Goal: Task Accomplishment & Management: Manage account settings

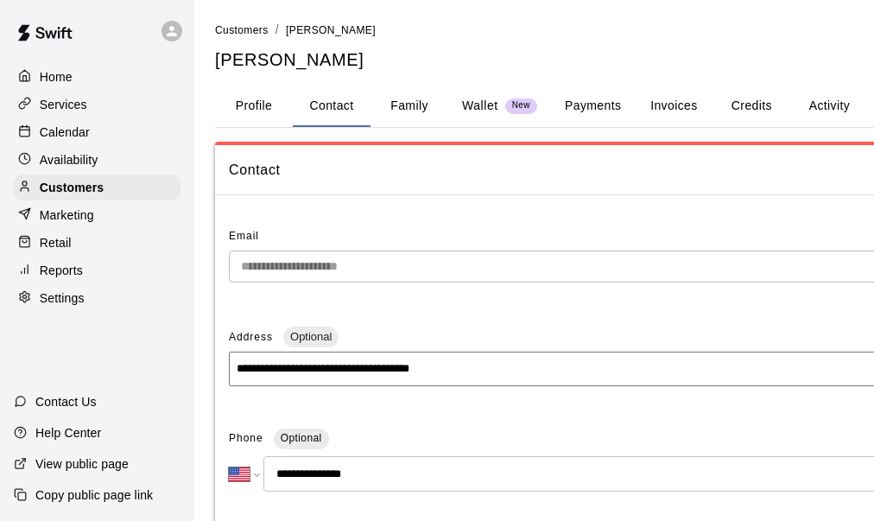
select select "**"
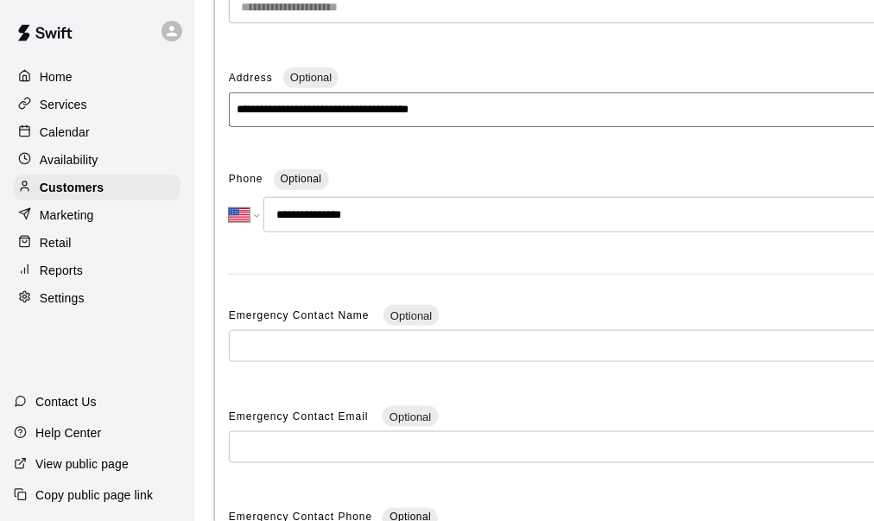
scroll to position [259, 0]
click at [79, 191] on p "Customers" at bounding box center [72, 187] width 64 height 17
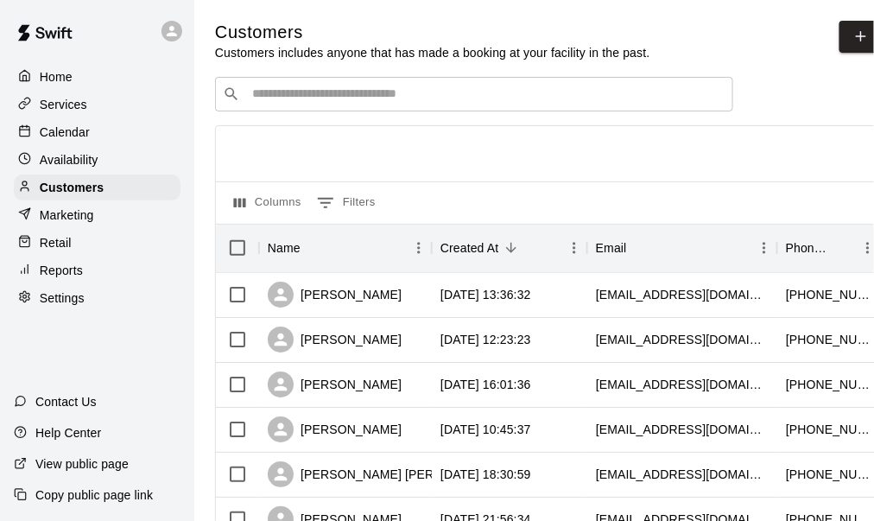
click at [333, 103] on input "Search customers by name or email" at bounding box center [486, 94] width 479 height 17
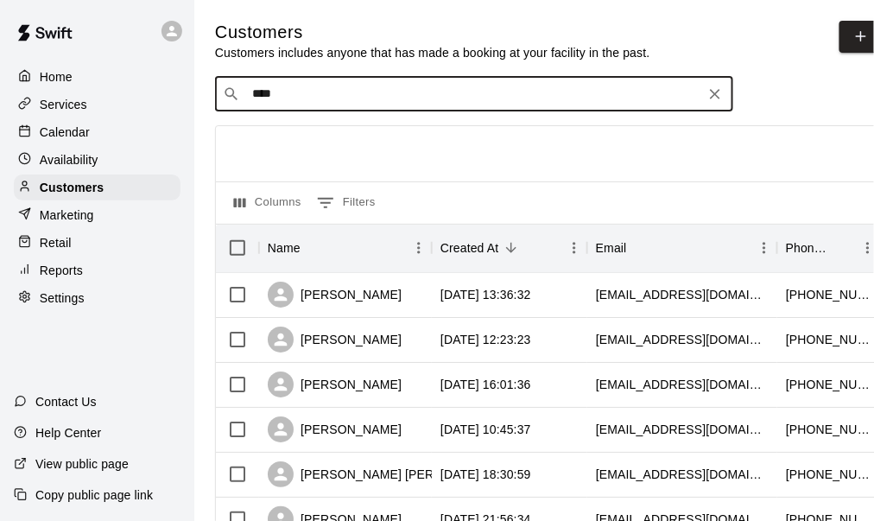
type input "*****"
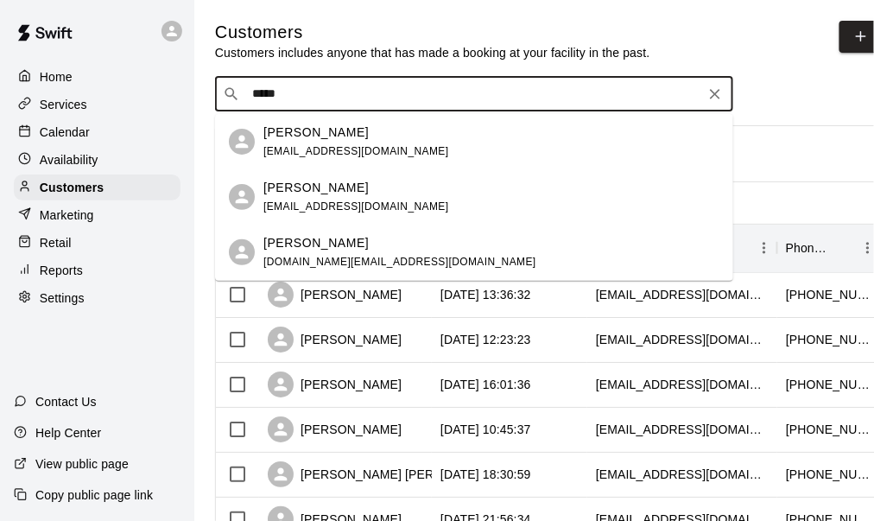
click at [322, 137] on p "[PERSON_NAME]" at bounding box center [315, 133] width 105 height 18
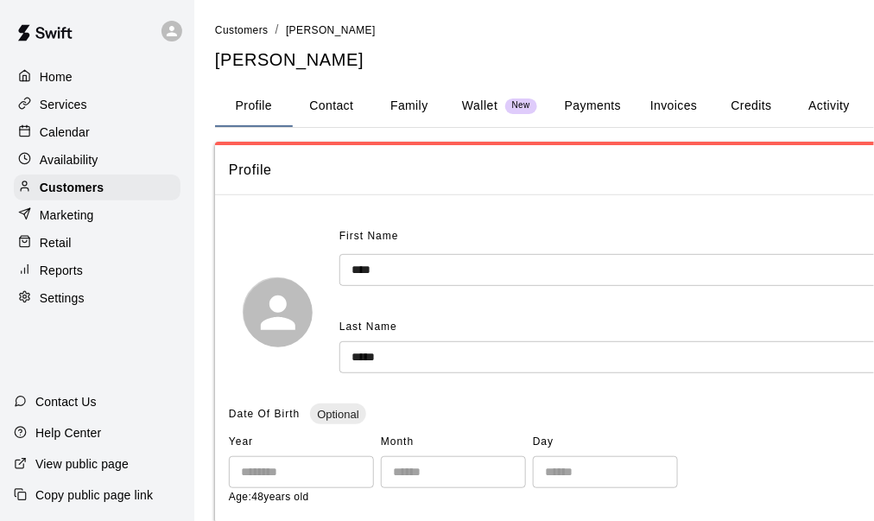
click at [327, 112] on button "Contact" at bounding box center [332, 106] width 78 height 41
select select "**"
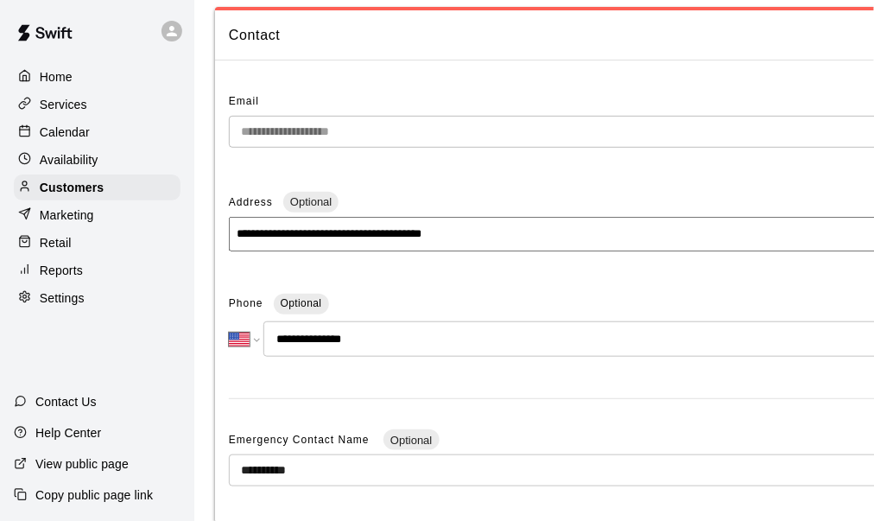
scroll to position [259, 0]
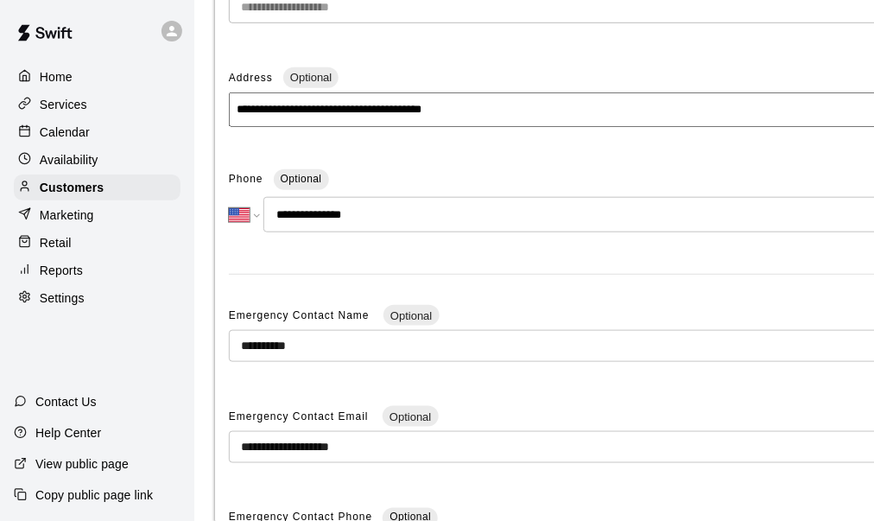
drag, startPoint x: 367, startPoint y: 211, endPoint x: 292, endPoint y: 214, distance: 75.2
click at [289, 213] on input "**********" at bounding box center [607, 214] width 688 height 35
click at [51, 116] on div "Services" at bounding box center [97, 105] width 167 height 26
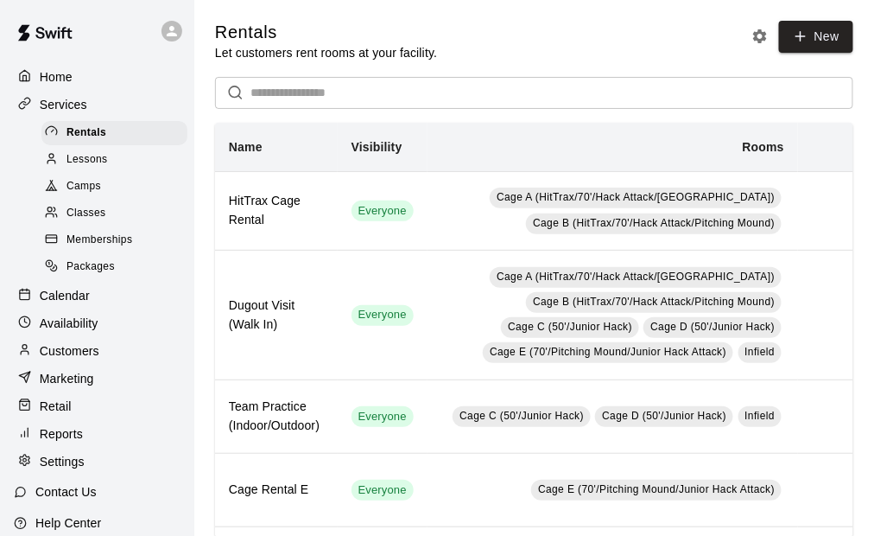
click at [97, 79] on div "Home" at bounding box center [97, 77] width 167 height 26
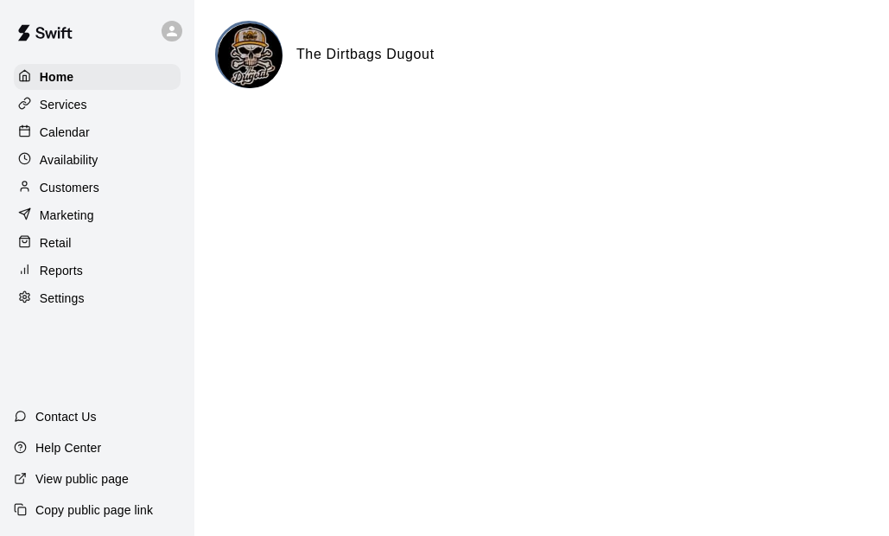
click at [81, 168] on p "Availability" at bounding box center [69, 159] width 59 height 17
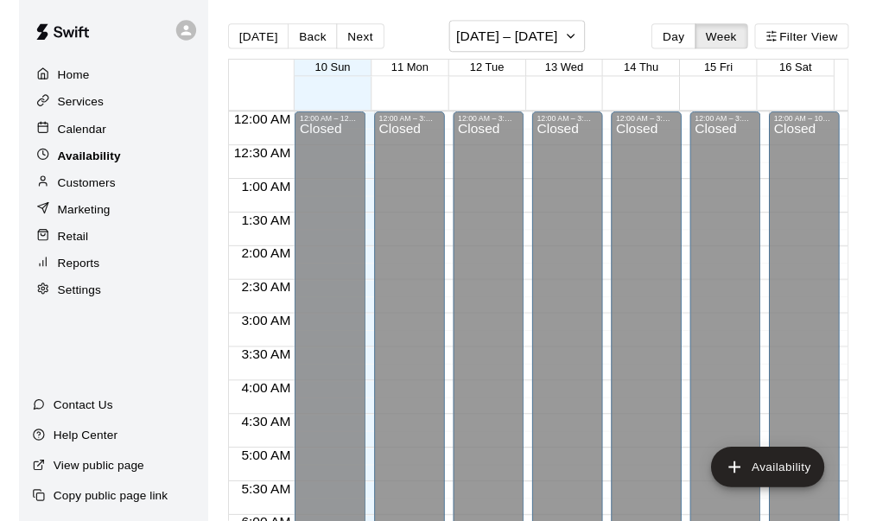
scroll to position [993, 0]
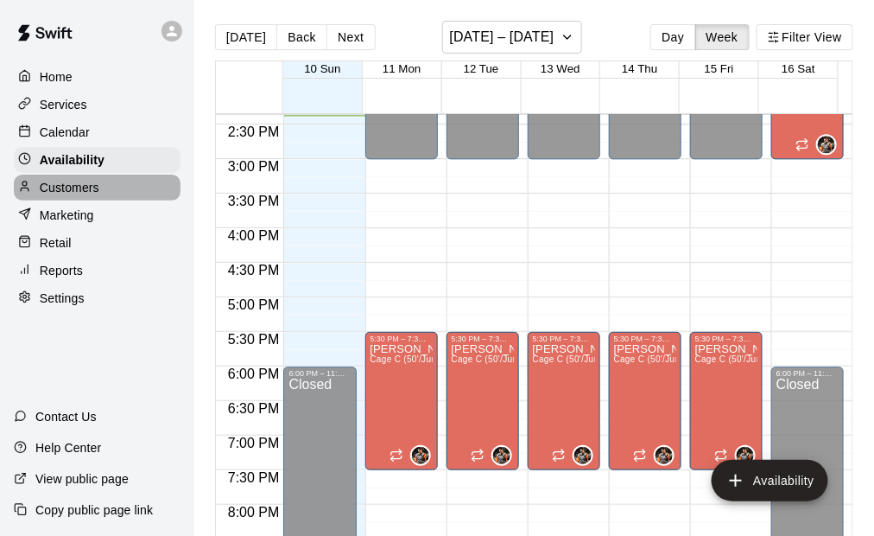
click at [85, 196] on p "Customers" at bounding box center [70, 187] width 60 height 17
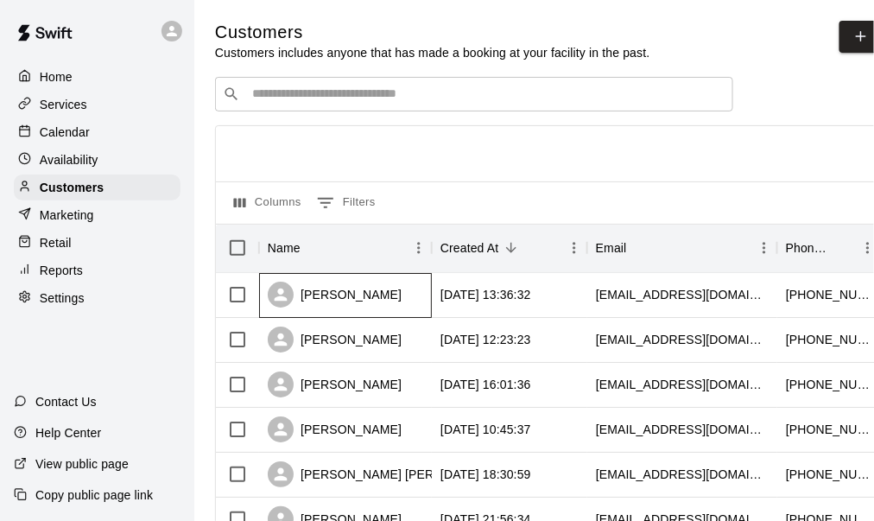
click at [338, 297] on div "[PERSON_NAME]" at bounding box center [335, 295] width 134 height 26
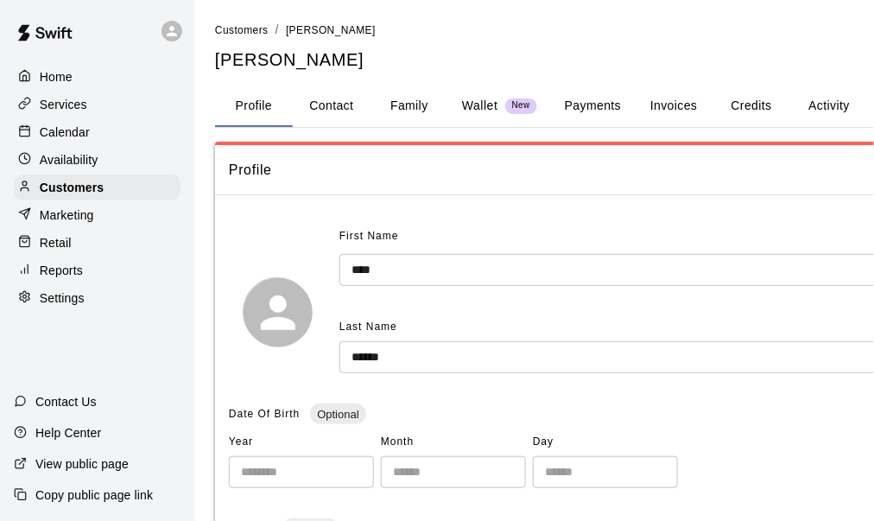
click at [576, 100] on button "Payments" at bounding box center [593, 106] width 84 height 41
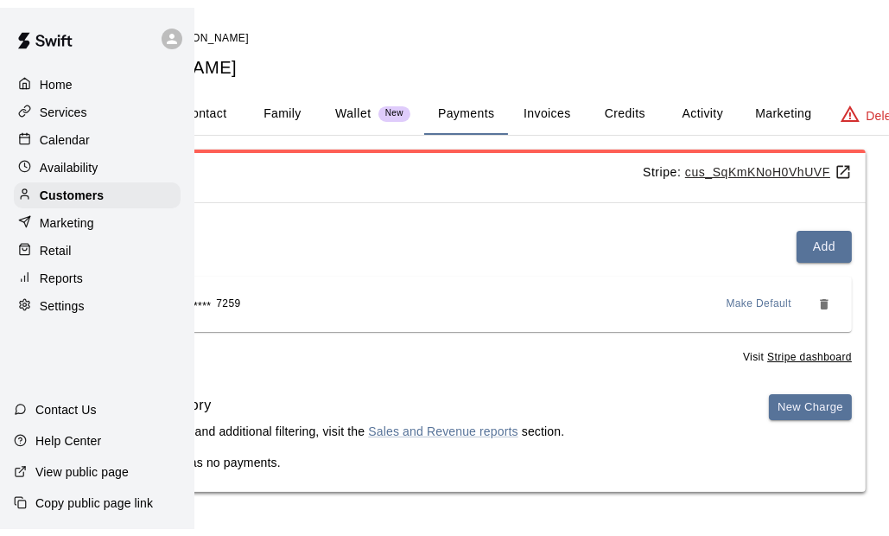
scroll to position [0, 143]
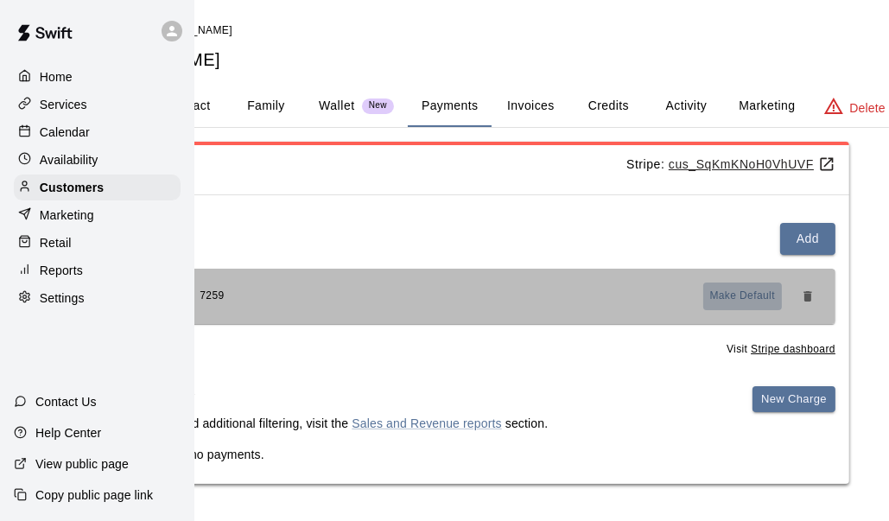
click at [729, 297] on span "Make Default" at bounding box center [743, 296] width 66 height 17
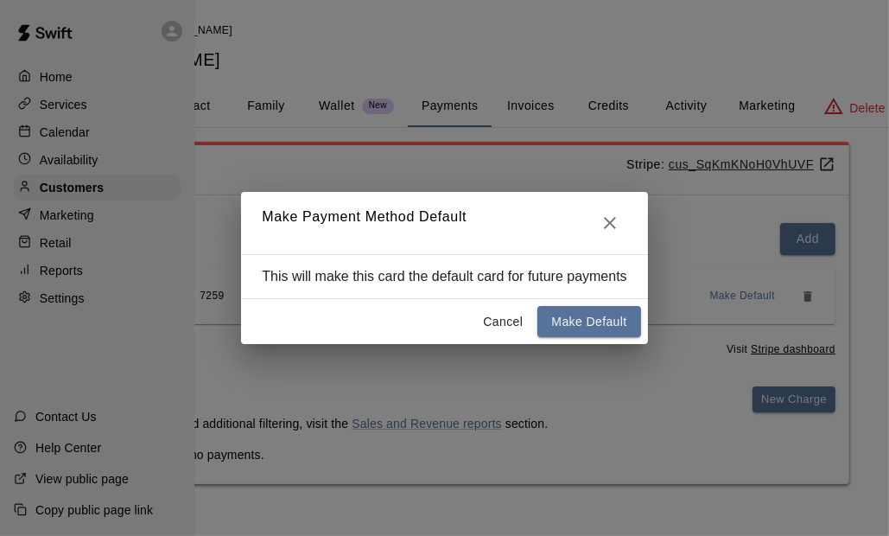
click at [582, 325] on button "Make Default" at bounding box center [588, 322] width 103 height 32
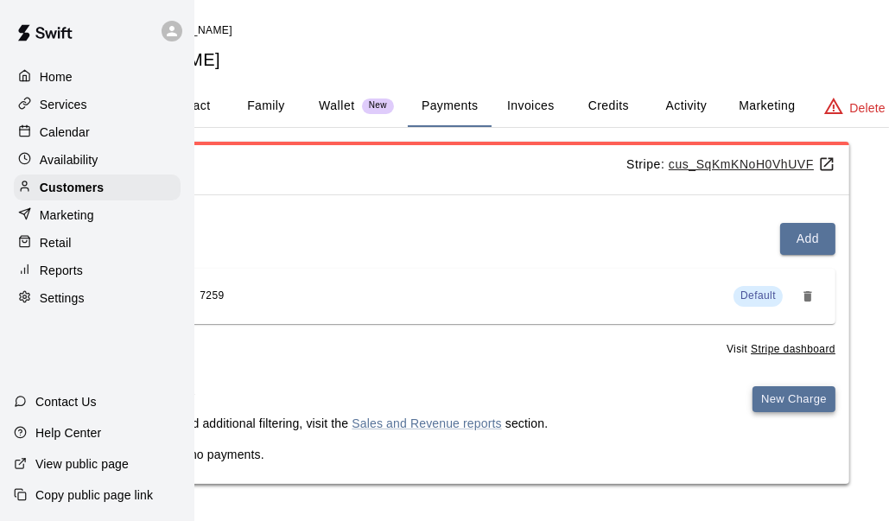
click at [799, 401] on button "New Charge" at bounding box center [793, 399] width 83 height 27
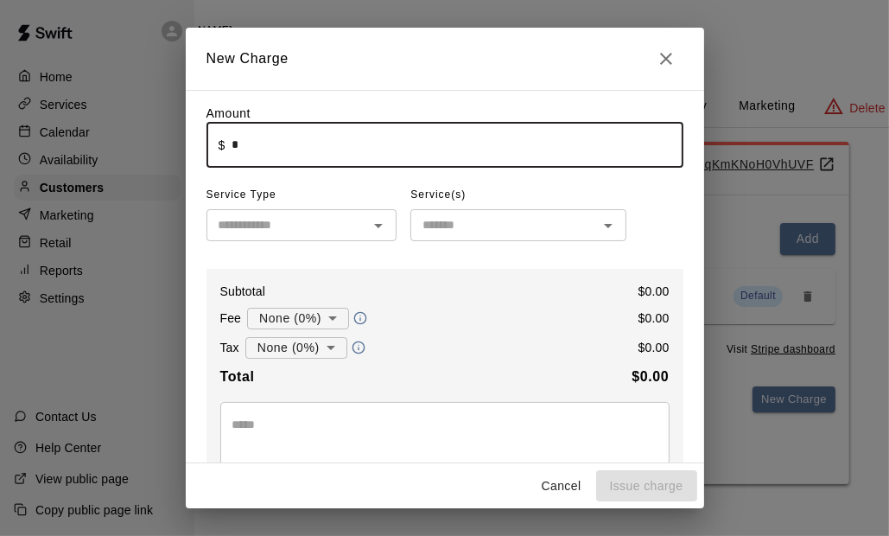
click at [295, 154] on input "*" at bounding box center [457, 145] width 451 height 46
click at [285, 231] on input "text" at bounding box center [288, 225] width 152 height 22
type input "*****"
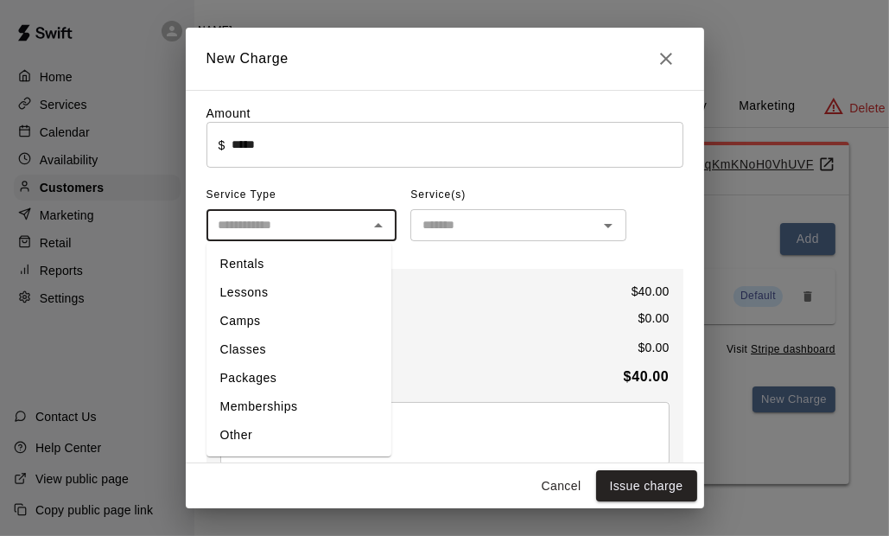
click at [276, 291] on li "Lessons" at bounding box center [298, 292] width 185 height 29
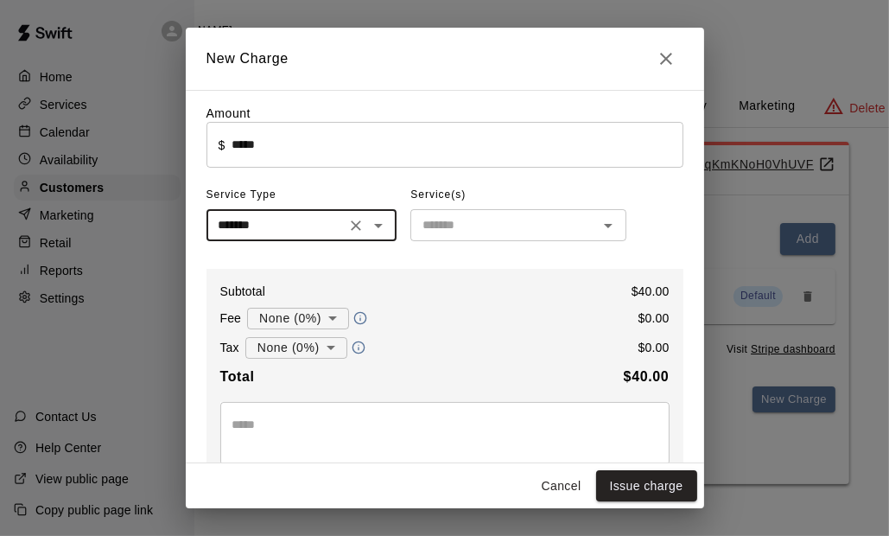
type input "*******"
click at [457, 226] on input "text" at bounding box center [504, 225] width 177 height 22
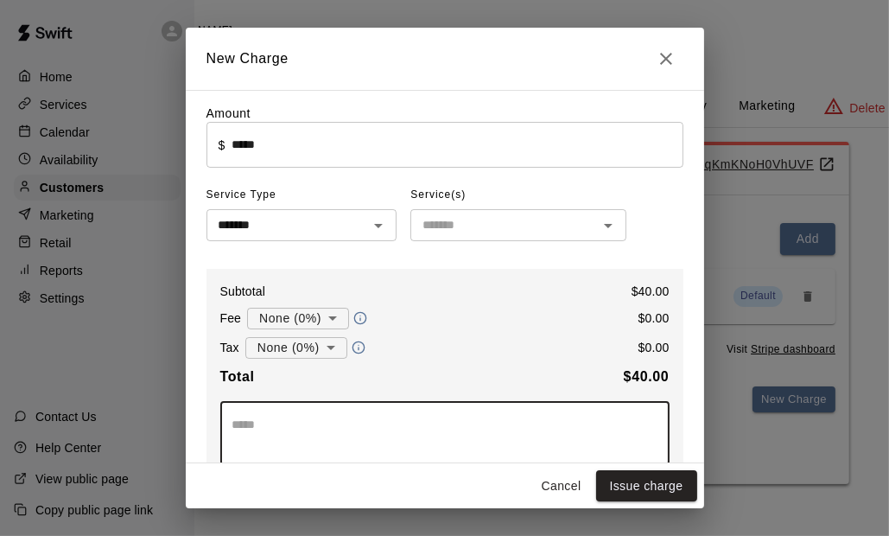
click at [301, 426] on textarea at bounding box center [444, 433] width 425 height 35
type textarea "**********"
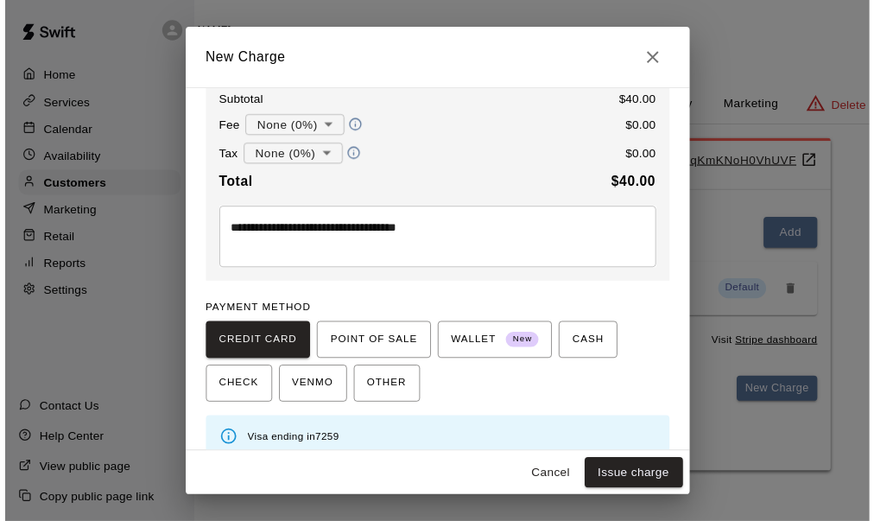
scroll to position [212, 0]
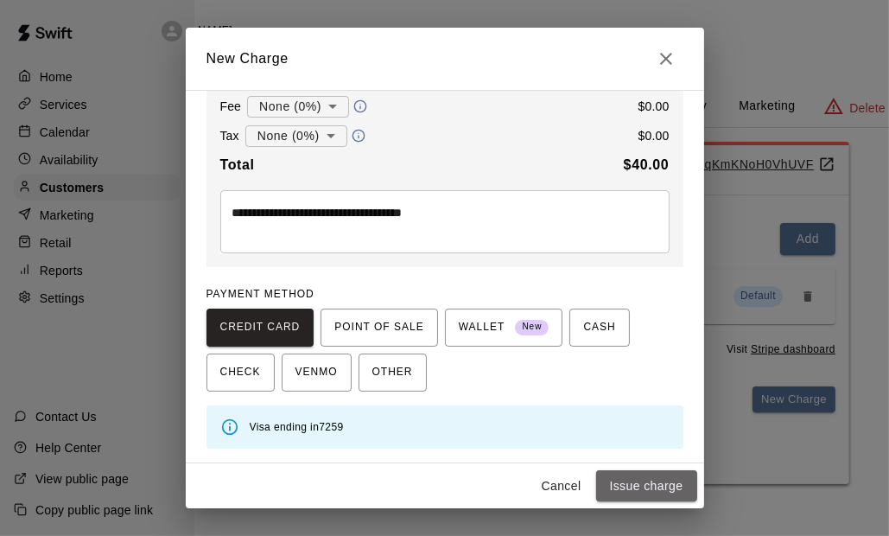
click at [648, 479] on button "Issue charge" at bounding box center [646, 486] width 101 height 32
type input "*"
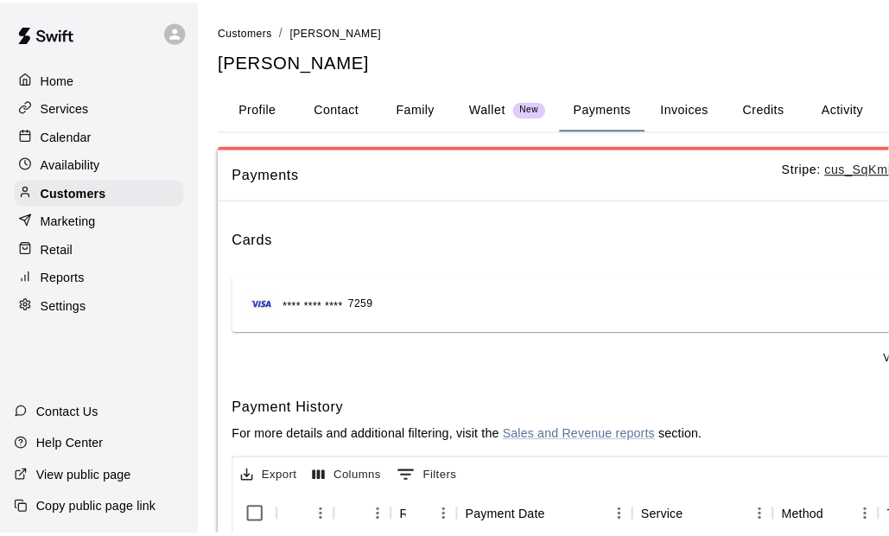
scroll to position [0, 0]
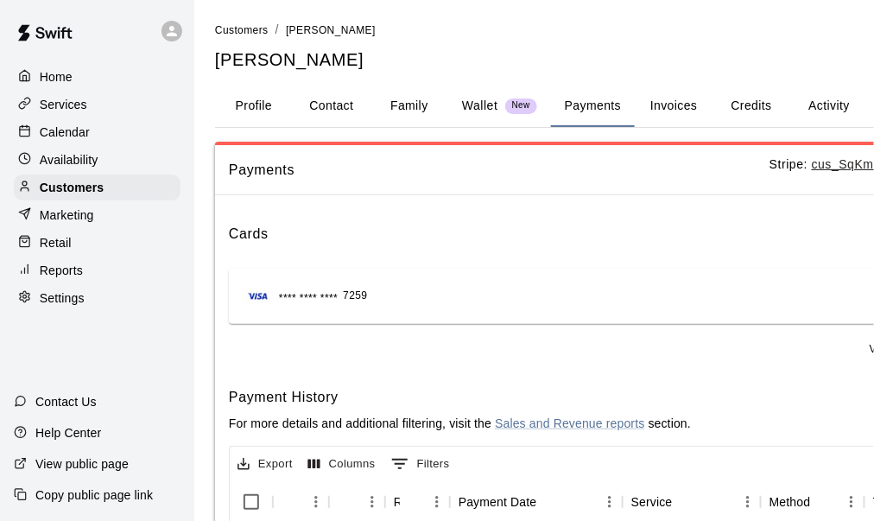
click at [62, 76] on p "Home" at bounding box center [56, 76] width 33 height 17
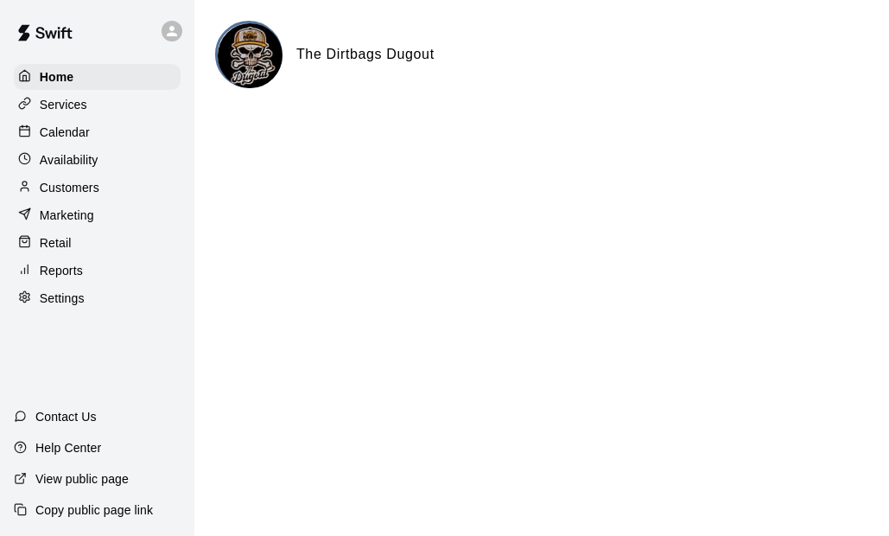
click at [404, 138] on html "Home Services Calendar Availability Customers Marketing Retail Reports Settings…" at bounding box center [444, 69] width 889 height 138
